Goal: Information Seeking & Learning: Learn about a topic

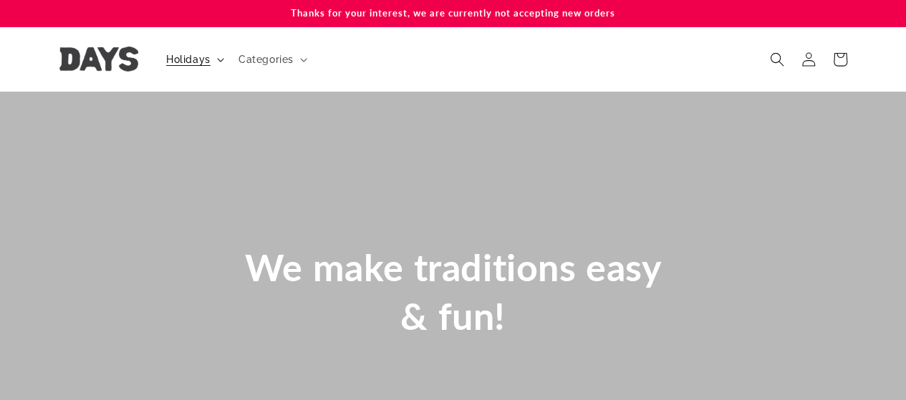
click at [208, 62] on span "Holidays" at bounding box center [188, 59] width 44 height 13
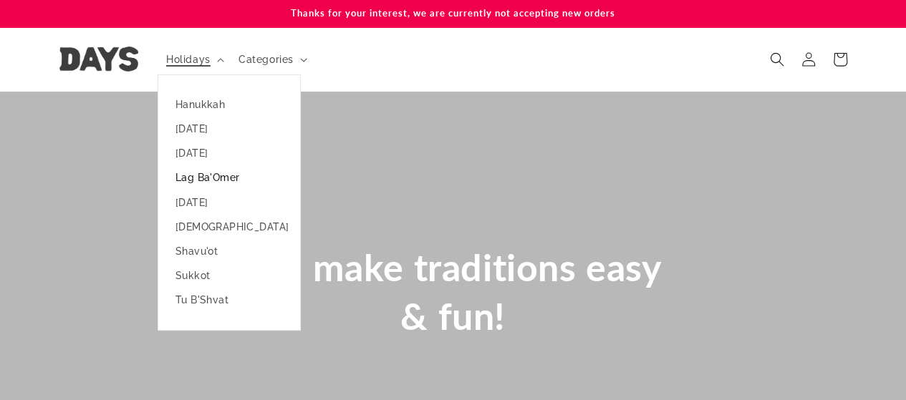
scroll to position [0, 905]
click at [188, 204] on link "[DATE]" at bounding box center [229, 202] width 142 height 24
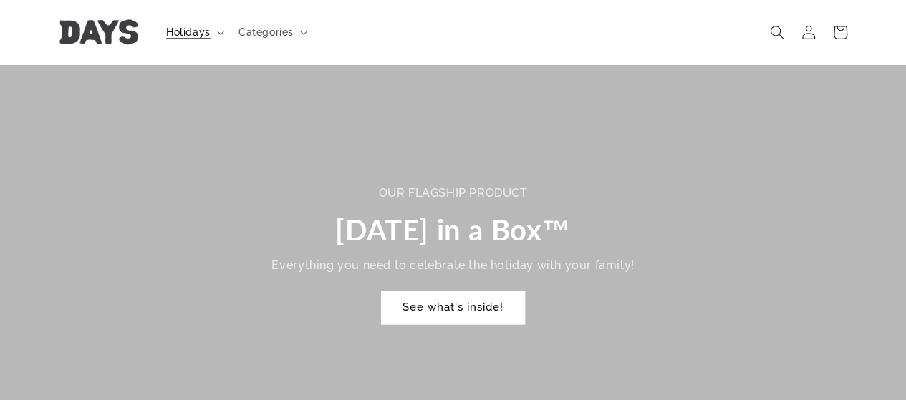
scroll to position [859, 0]
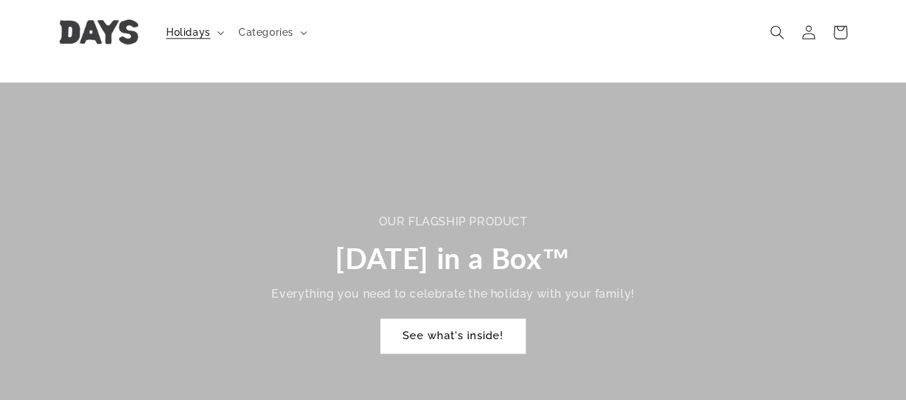
click at [438, 321] on link "See what's inside!" at bounding box center [453, 336] width 144 height 34
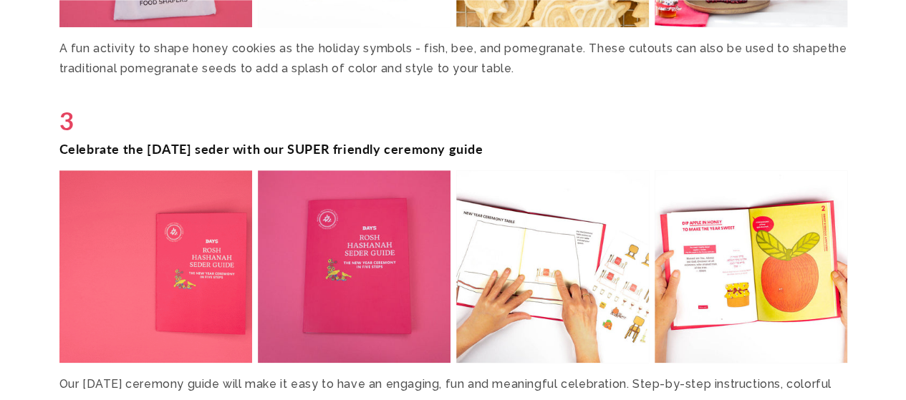
scroll to position [3122, 0]
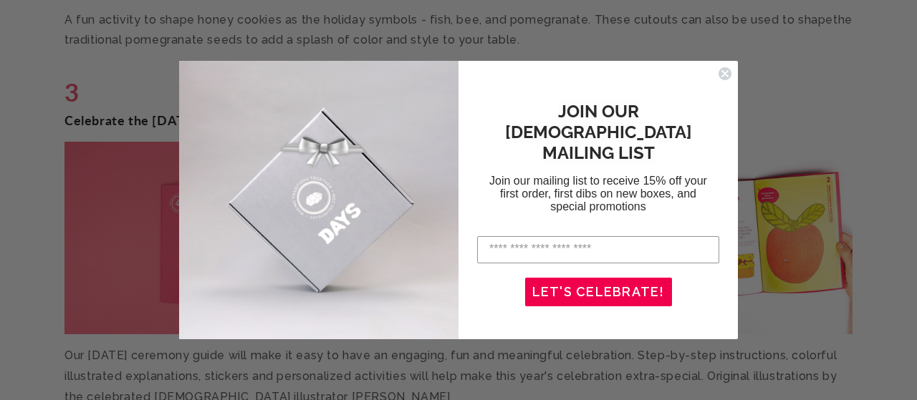
click at [728, 71] on circle "Close dialog" at bounding box center [725, 74] width 14 height 14
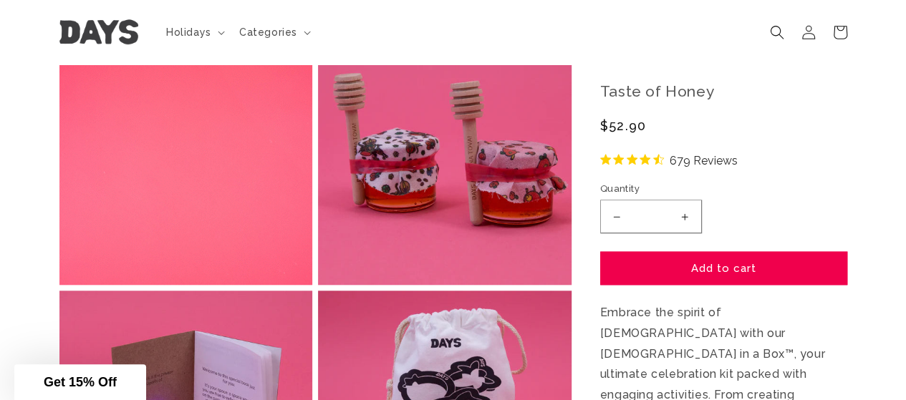
scroll to position [0, 0]
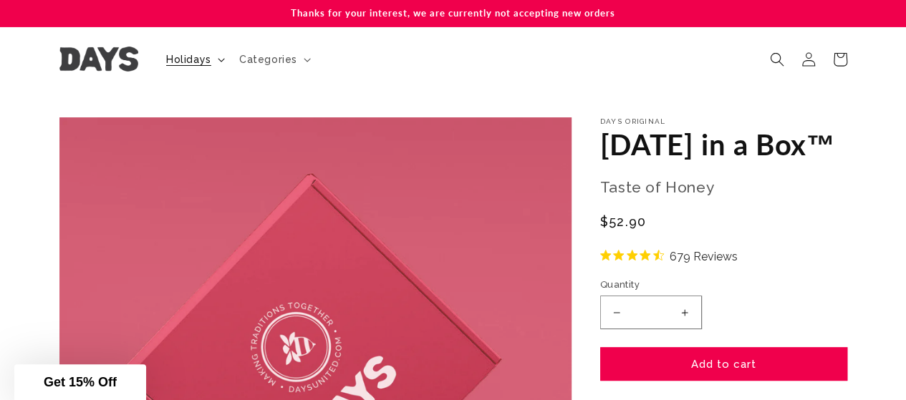
click at [197, 49] on summary "Holidays" at bounding box center [194, 59] width 73 height 30
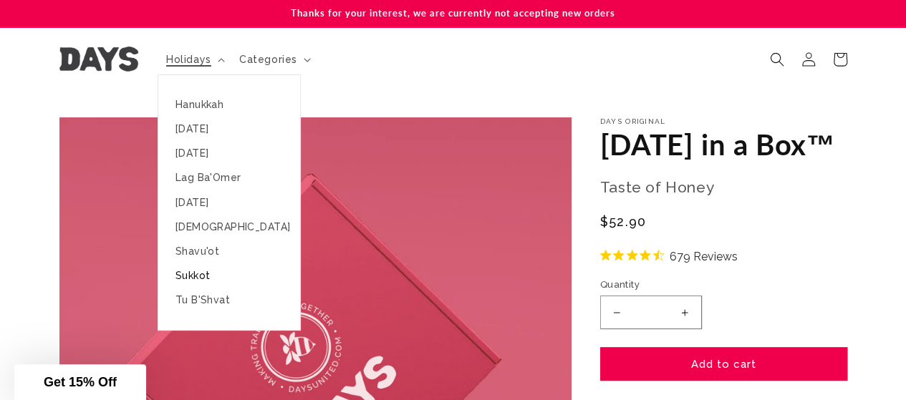
click at [200, 274] on link "Sukkot" at bounding box center [229, 276] width 142 height 24
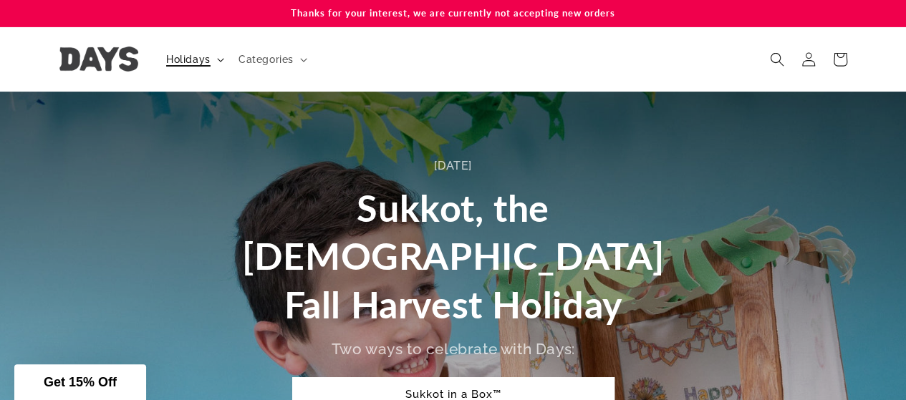
click at [195, 59] on span "Holidays" at bounding box center [188, 59] width 44 height 13
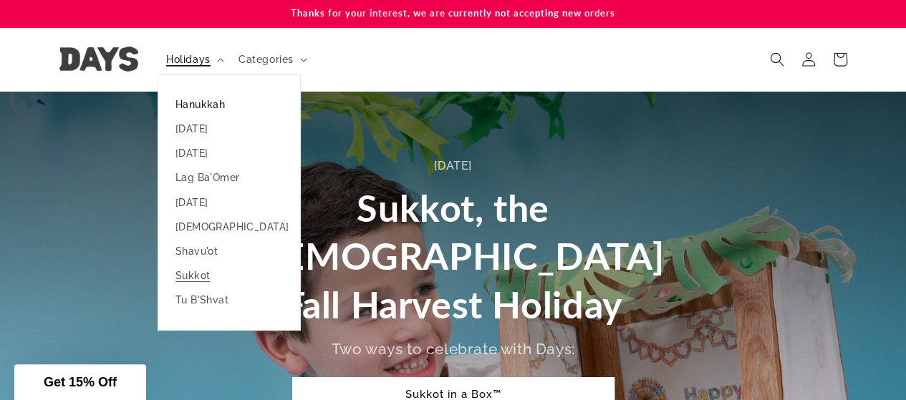
click at [208, 101] on link "Hanukkah" at bounding box center [229, 104] width 142 height 24
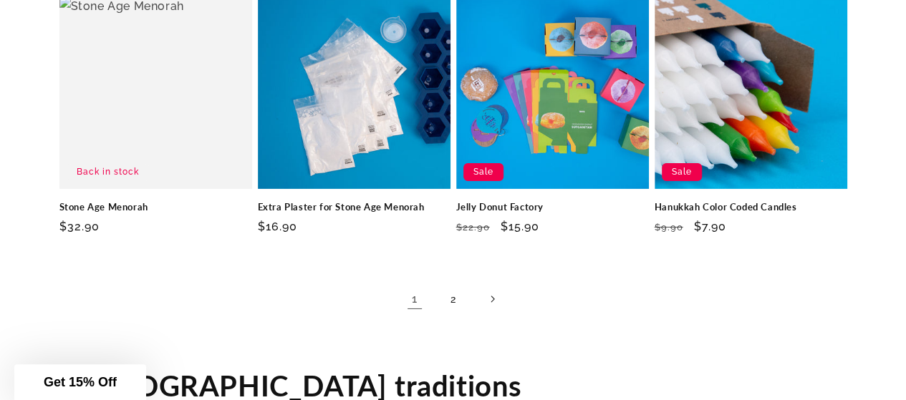
scroll to position [2259, 0]
